Goal: Task Accomplishment & Management: Complete application form

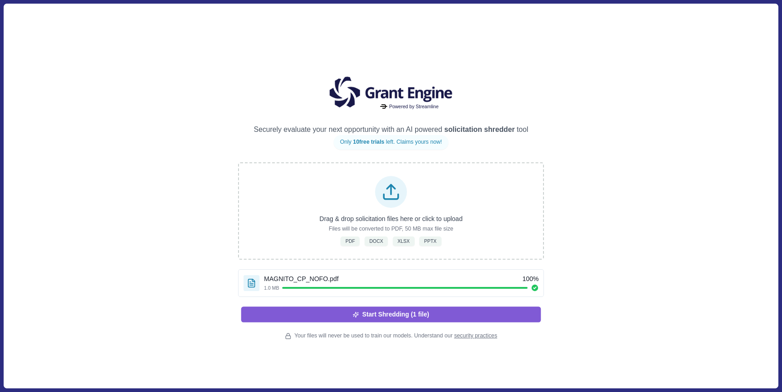
click at [517, 308] on button "Start Shredding (1 file)" at bounding box center [391, 314] width 300 height 15
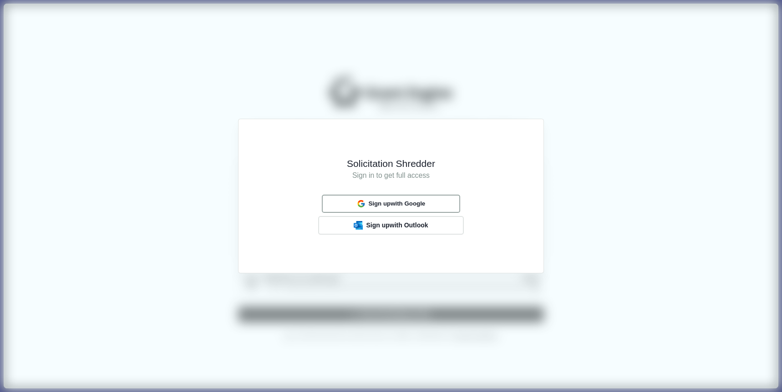
click at [425, 201] on span "Sign up with Google" at bounding box center [396, 203] width 57 height 7
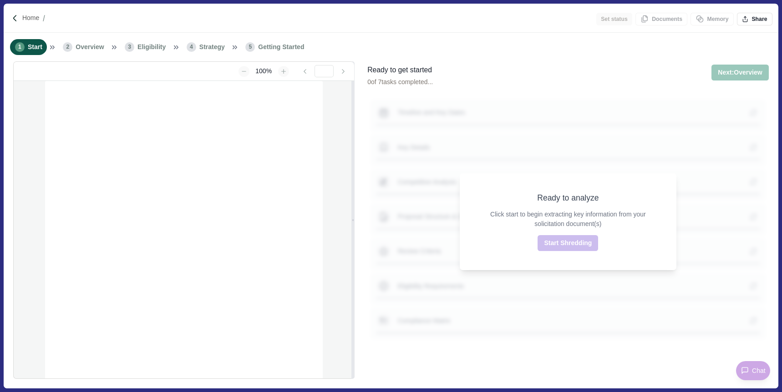
type input "**********"
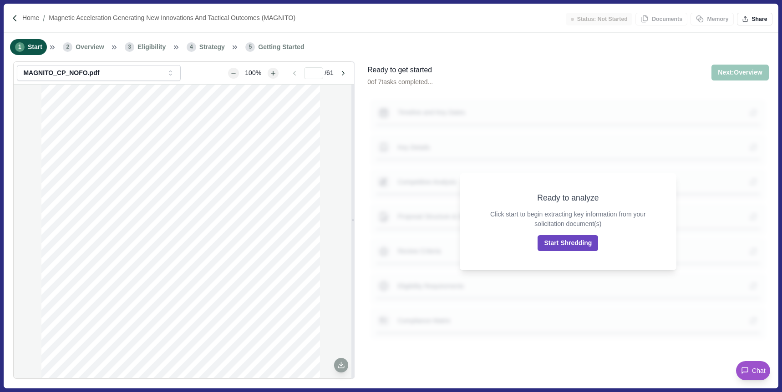
click at [564, 243] on button "Start Shredding" at bounding box center [567, 243] width 61 height 16
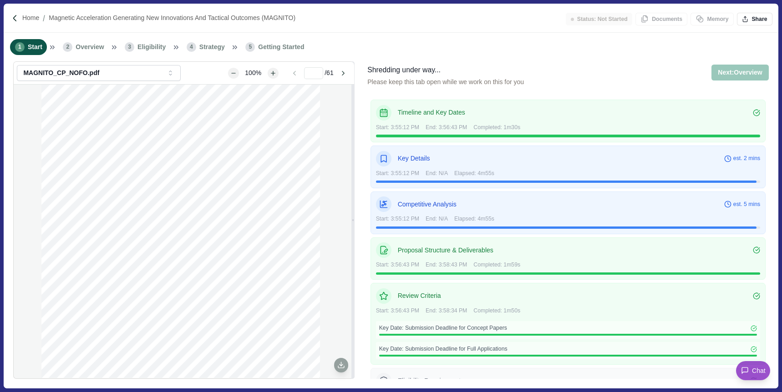
click at [597, 78] on div "Shredding under way... Please keep this tab open while we work on this for you …" at bounding box center [567, 81] width 401 height 32
click at [608, 73] on div "Shredding under way... Please keep this tab open while we work on this for you …" at bounding box center [567, 81] width 401 height 32
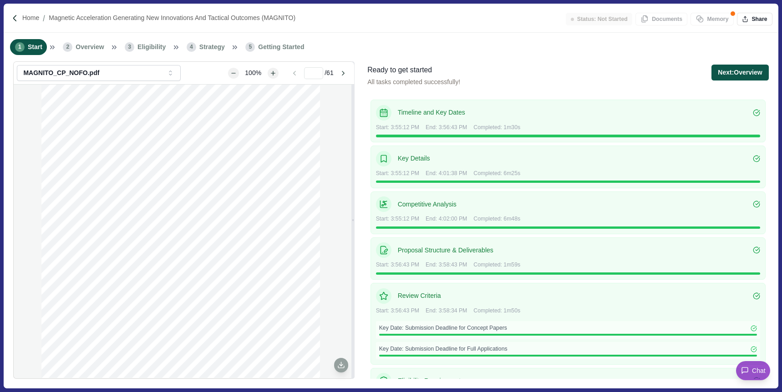
click at [734, 78] on button "Next: Overview" at bounding box center [739, 73] width 57 height 16
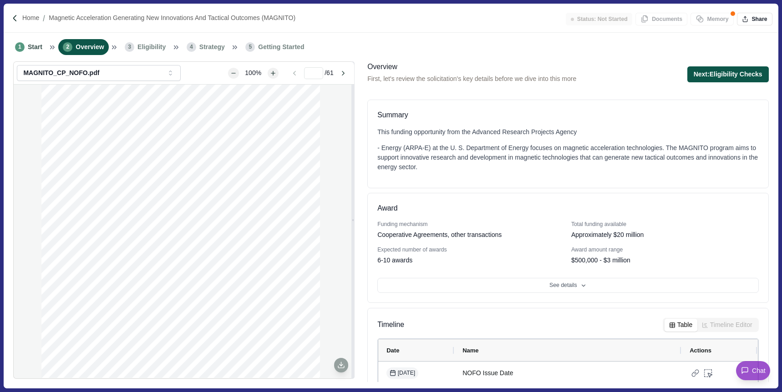
click at [715, 73] on button "Next: Eligibility Checks" at bounding box center [727, 74] width 81 height 16
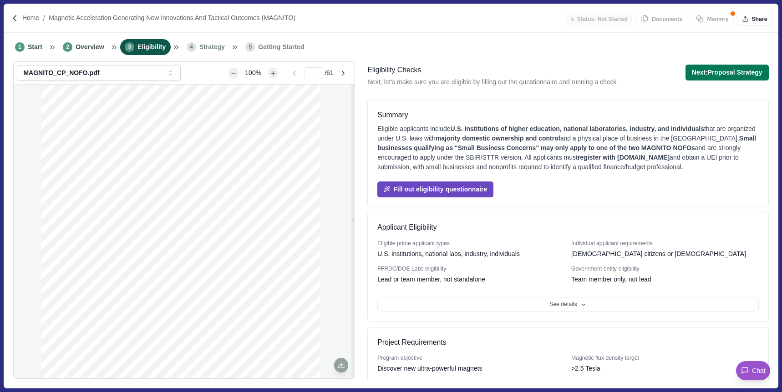
click at [467, 190] on button "Fill out eligibility questionnaire" at bounding box center [435, 190] width 116 height 16
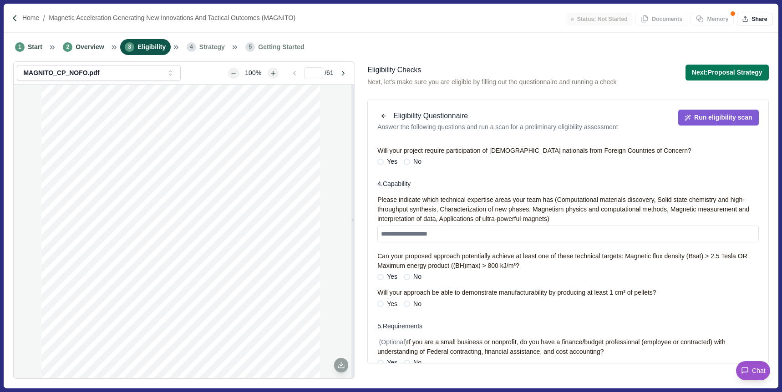
scroll to position [643, 0]
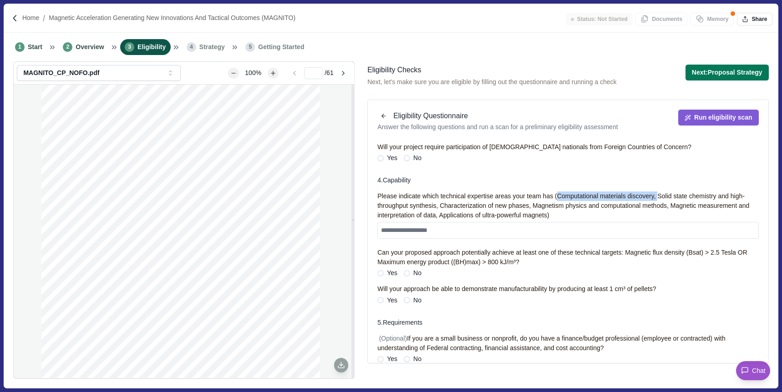
drag, startPoint x: 568, startPoint y: 195, endPoint x: 675, endPoint y: 193, distance: 106.9
click at [675, 193] on div "Please indicate which technical expertise areas your team has (Computational ma…" at bounding box center [567, 206] width 381 height 29
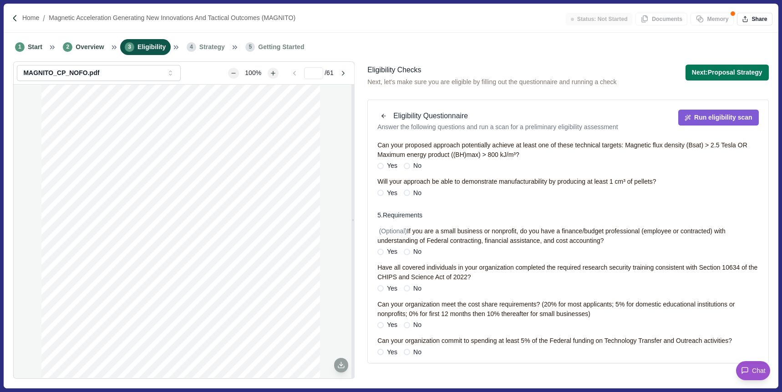
scroll to position [739, 0]
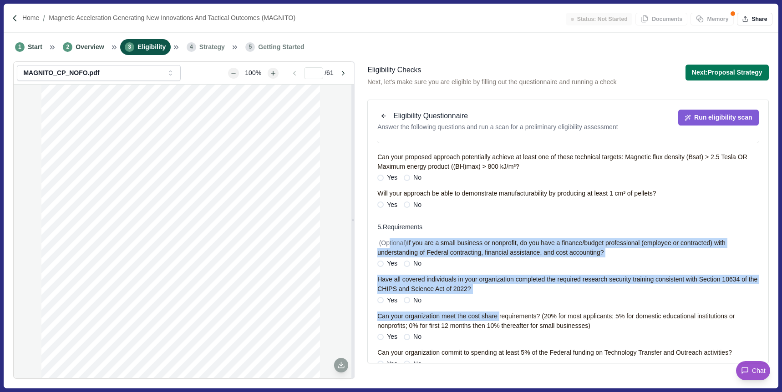
drag, startPoint x: 389, startPoint y: 242, endPoint x: 506, endPoint y: 309, distance: 134.9
click at [506, 309] on div "(Optional) If you are a small business or nonprofit, do you have a finance/budg…" at bounding box center [567, 344] width 381 height 212
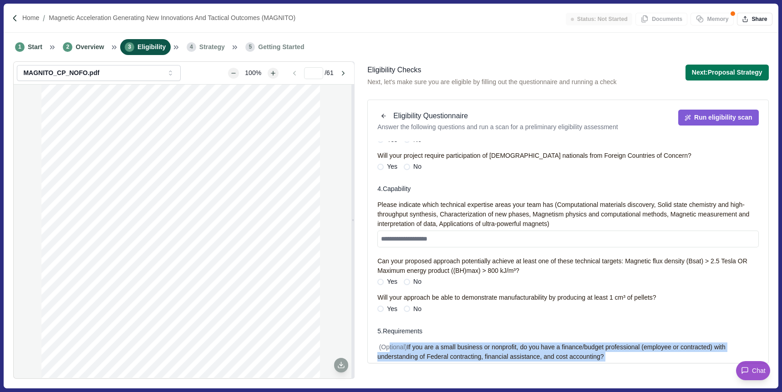
scroll to position [634, 0]
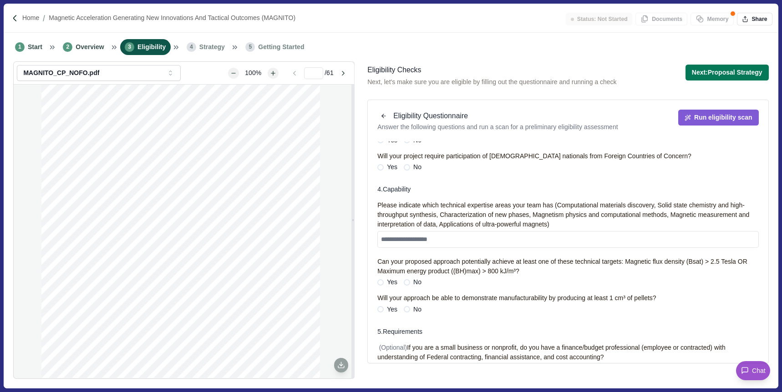
click at [420, 210] on div "Please indicate which technical expertise areas your team has (Computational ma…" at bounding box center [567, 215] width 381 height 29
click at [211, 49] on span "Strategy" at bounding box center [211, 47] width 25 height 10
click at [523, 68] on div "Eligibility Checks" at bounding box center [491, 70] width 249 height 11
click at [379, 116] on button "button" at bounding box center [383, 116] width 13 height 13
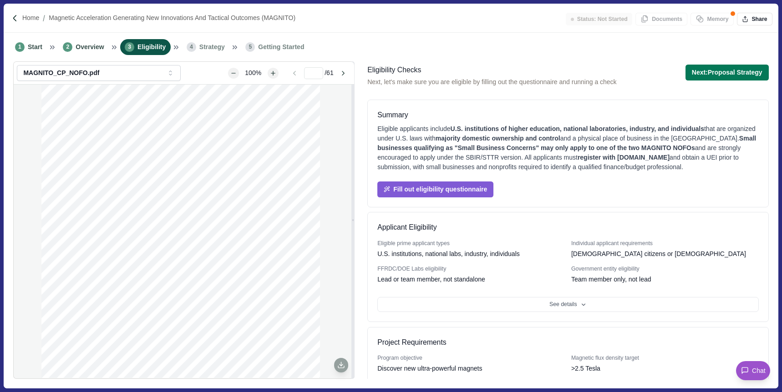
click at [222, 51] on span "Strategy" at bounding box center [211, 47] width 25 height 10
click at [220, 50] on span "Strategy" at bounding box center [211, 47] width 25 height 10
click at [738, 81] on div "Next: Proposal Strategy Next step: Proposal Strategy All tasks completed succes…" at bounding box center [726, 76] width 83 height 22
click at [735, 76] on button "Next: Proposal Strategy" at bounding box center [726, 73] width 83 height 16
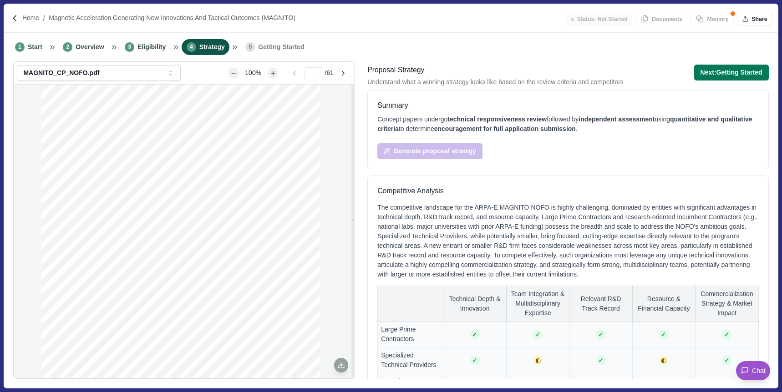
click at [543, 155] on div "Concept papers undergo technical responsiveness review followed by independent …" at bounding box center [567, 137] width 381 height 45
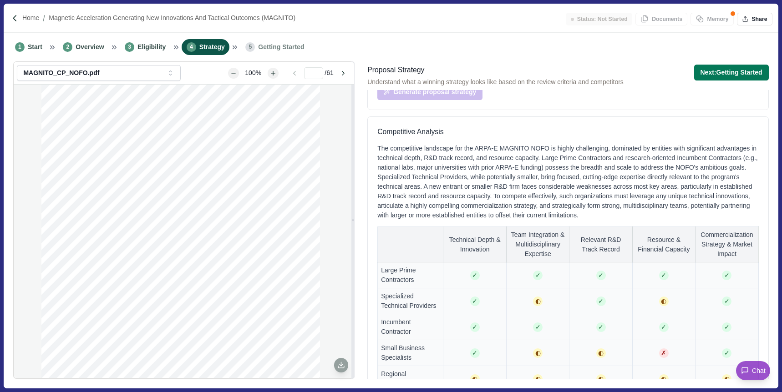
scroll to position [60, 0]
click at [421, 171] on div "The competitive landscape for the ARPA-E MAGNITO NOFO is highly challenging, do…" at bounding box center [567, 181] width 381 height 76
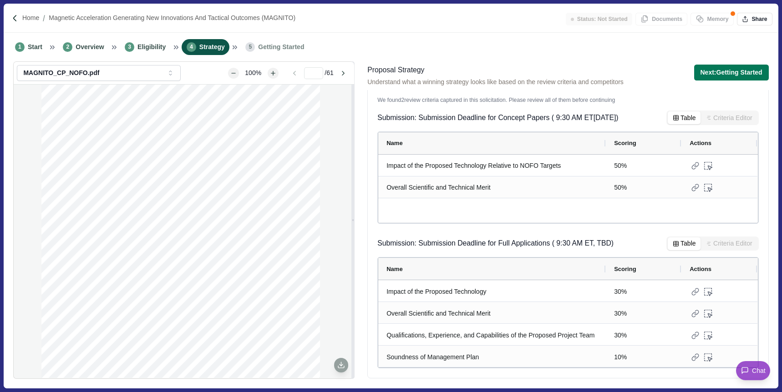
scroll to position [0, 0]
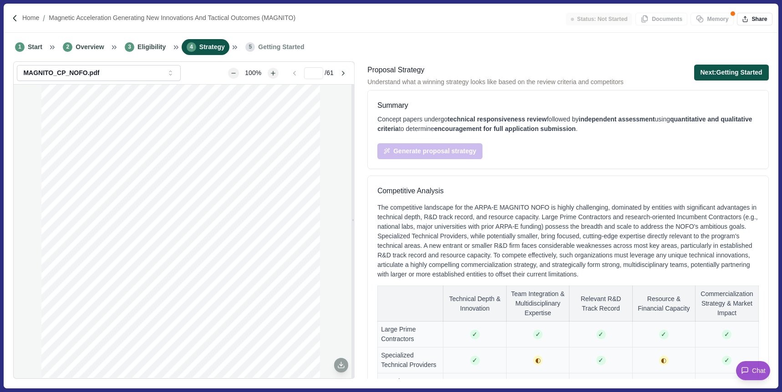
click at [734, 77] on button "Next: Getting Started" at bounding box center [731, 73] width 75 height 16
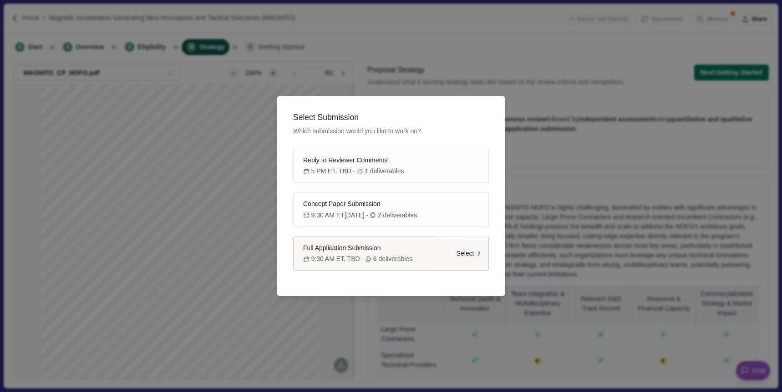
click at [360, 253] on button "Full Application Submission 9:30 AM ET, TBD - 6 deliverables Select" at bounding box center [391, 254] width 196 height 35
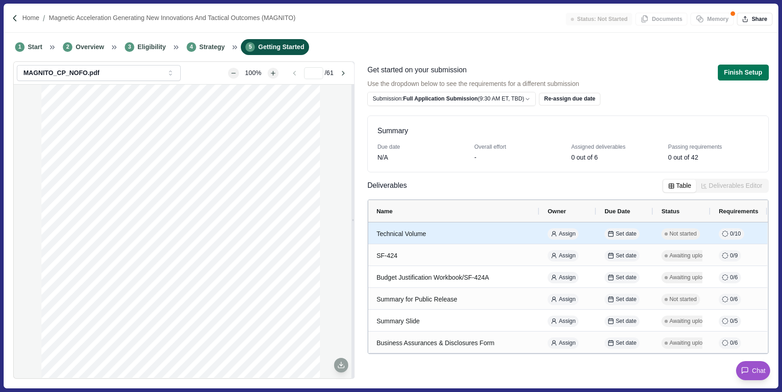
click at [474, 229] on div "Technical Volume" at bounding box center [453, 234] width 155 height 18
select select "********"
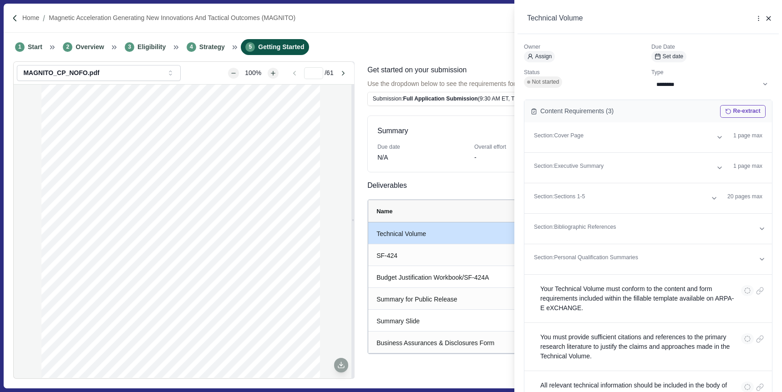
scroll to position [31, 0]
click at [742, 107] on button "Re-extract" at bounding box center [742, 110] width 45 height 13
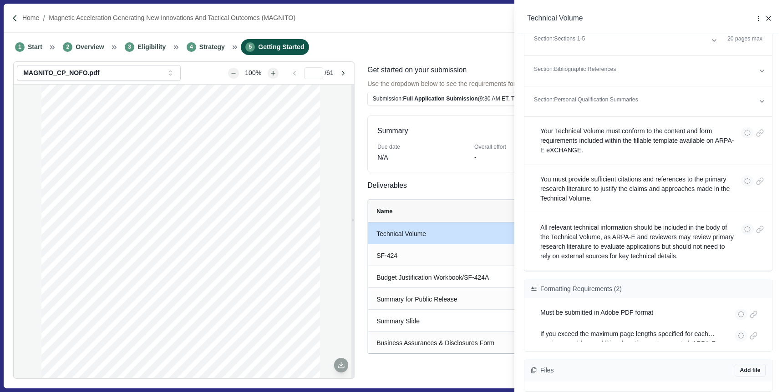
scroll to position [0, 0]
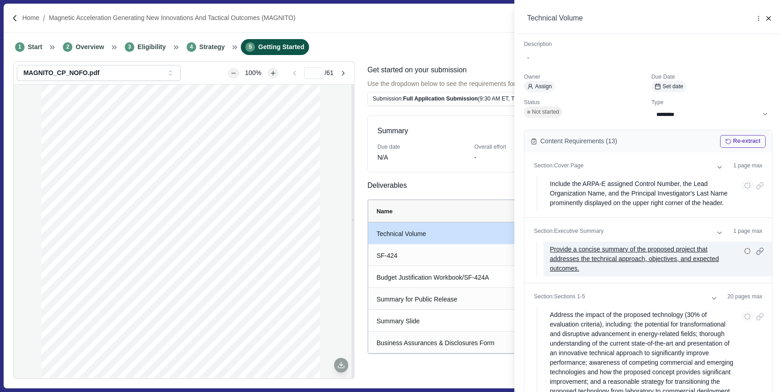
click at [613, 257] on p "Provide a concise summary of the proposed project that addresses the technical …" at bounding box center [642, 259] width 185 height 29
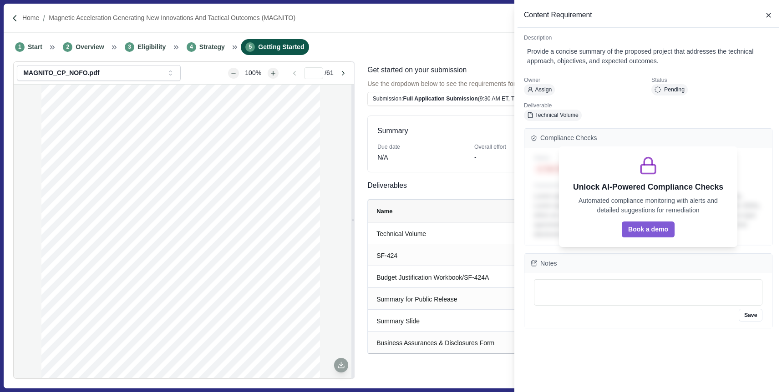
click at [698, 102] on div "Owner Assign Status Pending Deliverable Technical Volume" at bounding box center [648, 98] width 248 height 45
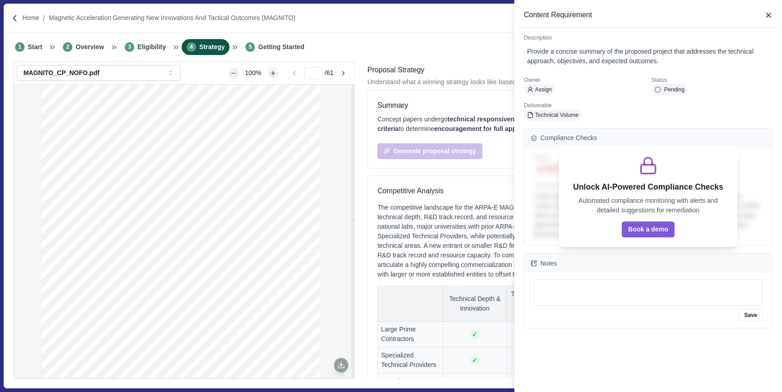
click at [765, 15] on icon "button" at bounding box center [768, 15] width 8 height 8
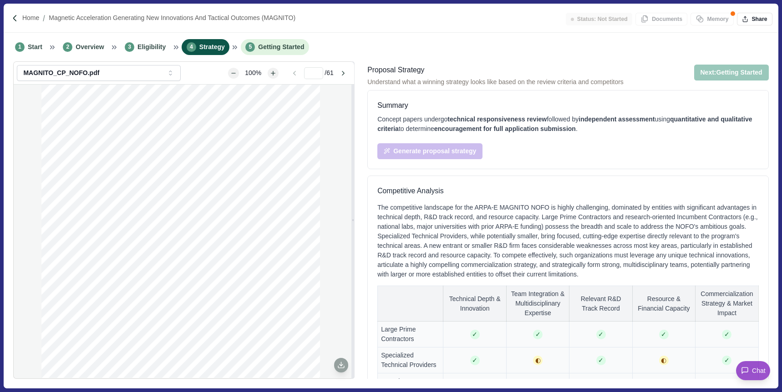
click at [274, 46] on span "Getting Started" at bounding box center [281, 47] width 46 height 10
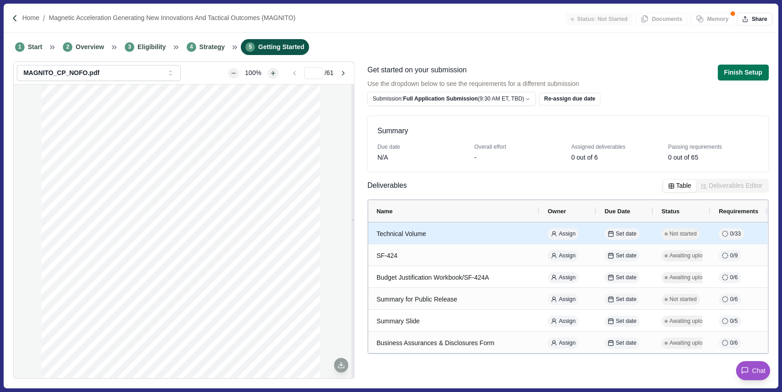
click at [452, 233] on div "Technical Volume" at bounding box center [453, 234] width 155 height 18
select select "********"
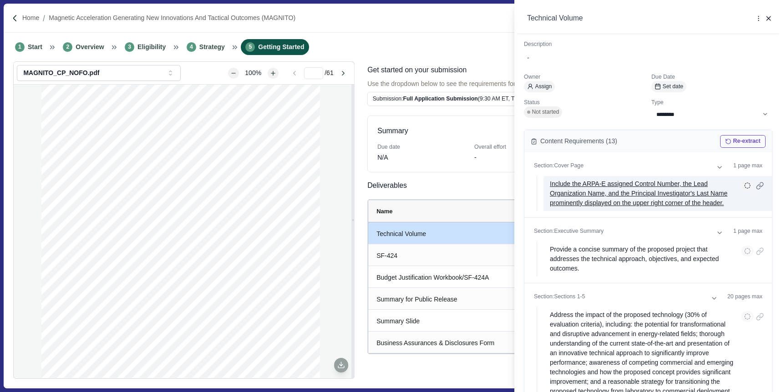
click at [591, 195] on p "Include the ARPA-E assigned Control Number, the Lead Organization Name, and the…" at bounding box center [642, 193] width 185 height 29
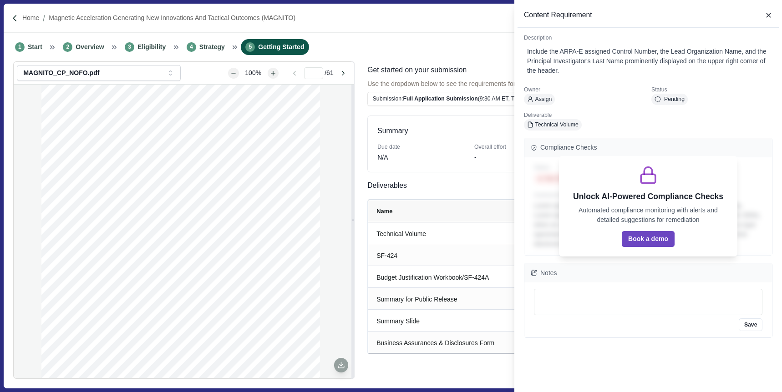
click at [657, 243] on button "Book a demo" at bounding box center [648, 239] width 53 height 16
click at [768, 15] on icon "button" at bounding box center [768, 15] width 4 height 4
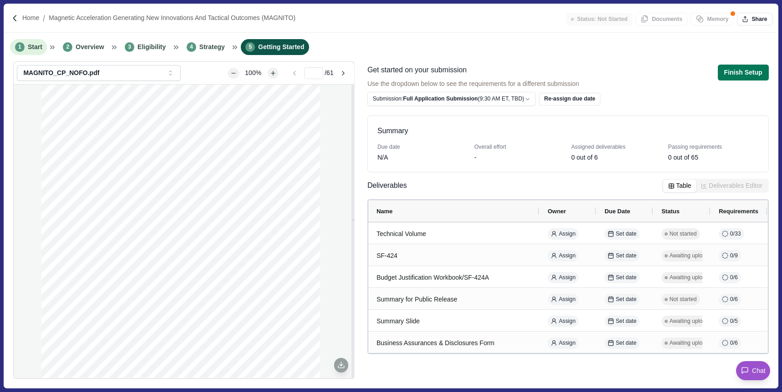
click at [22, 51] on span "1" at bounding box center [20, 47] width 10 height 10
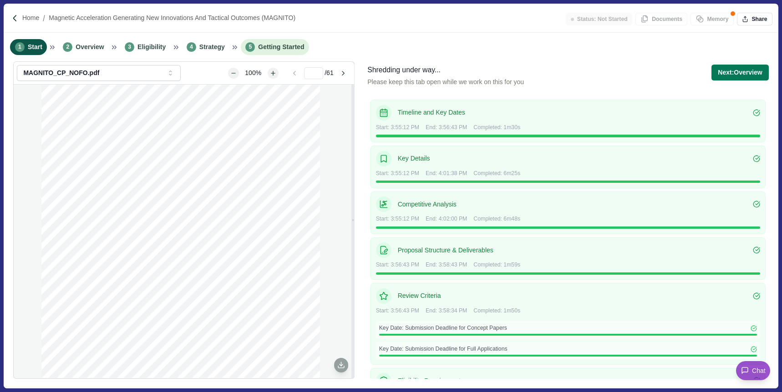
click at [265, 47] on span "Getting Started" at bounding box center [281, 47] width 46 height 10
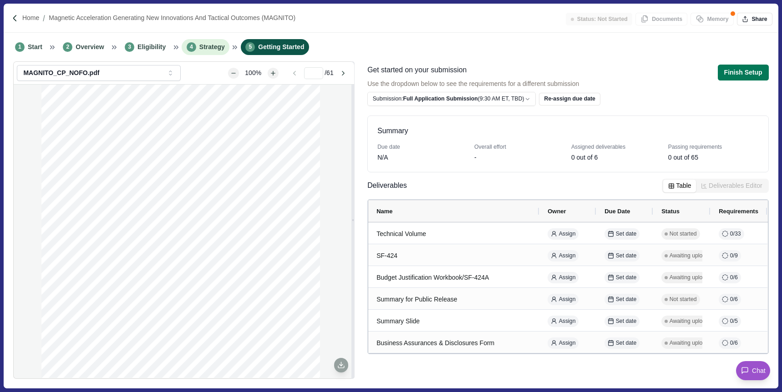
click at [215, 50] on span "Strategy" at bounding box center [211, 47] width 25 height 10
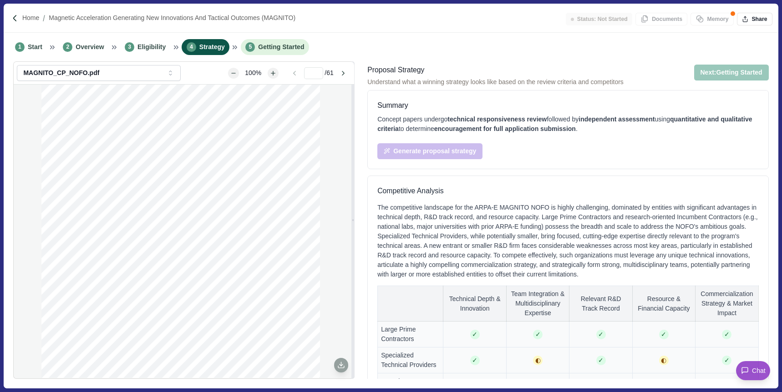
click at [298, 53] on li "5 Getting Started" at bounding box center [275, 47] width 68 height 16
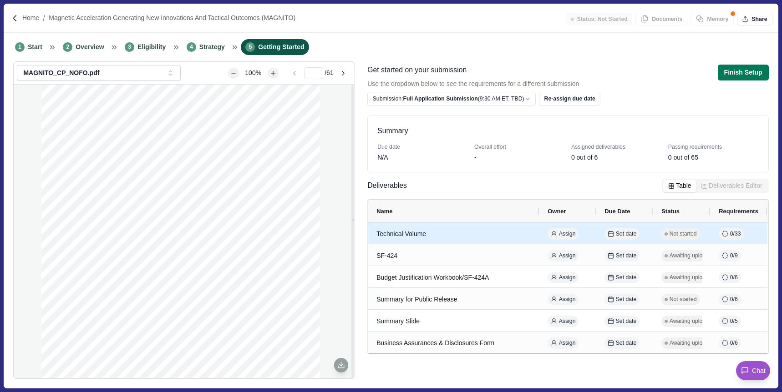
click at [463, 234] on div "Technical Volume" at bounding box center [453, 234] width 155 height 18
select select "********"
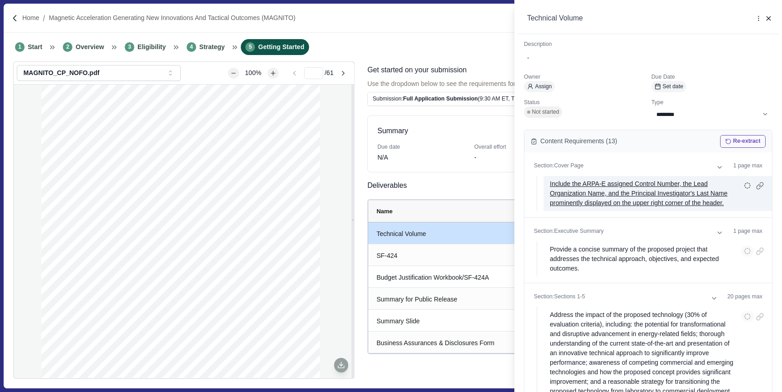
click at [651, 196] on p "Include the ARPA-E assigned Control Number, the Lead Organization Name, and the…" at bounding box center [642, 193] width 185 height 29
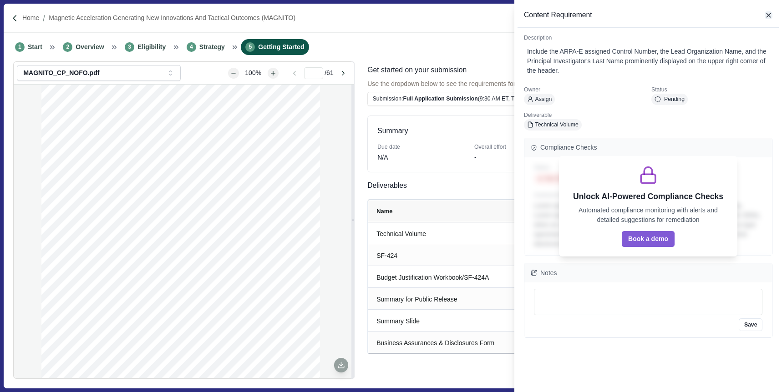
click at [770, 15] on icon "button" at bounding box center [768, 15] width 8 height 8
